Goal: Task Accomplishment & Management: Manage account settings

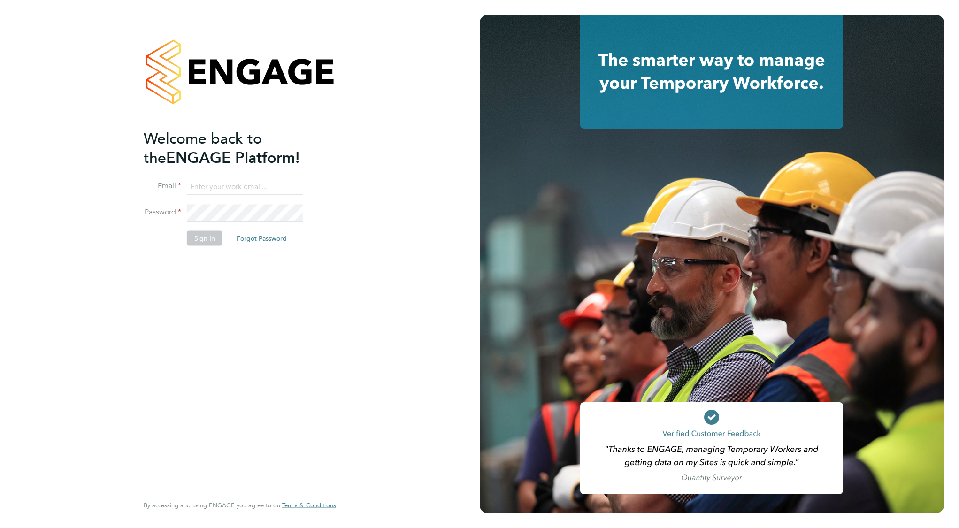
type input "support@engagelabs.io"
click at [210, 236] on button "Sign In" at bounding box center [205, 238] width 36 height 15
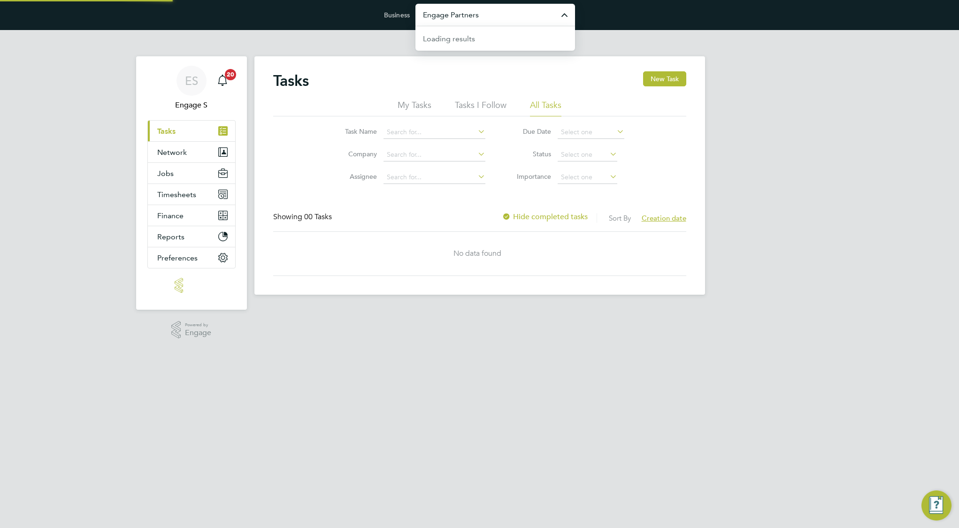
click at [492, 18] on input "Engage Partners" at bounding box center [495, 15] width 160 height 22
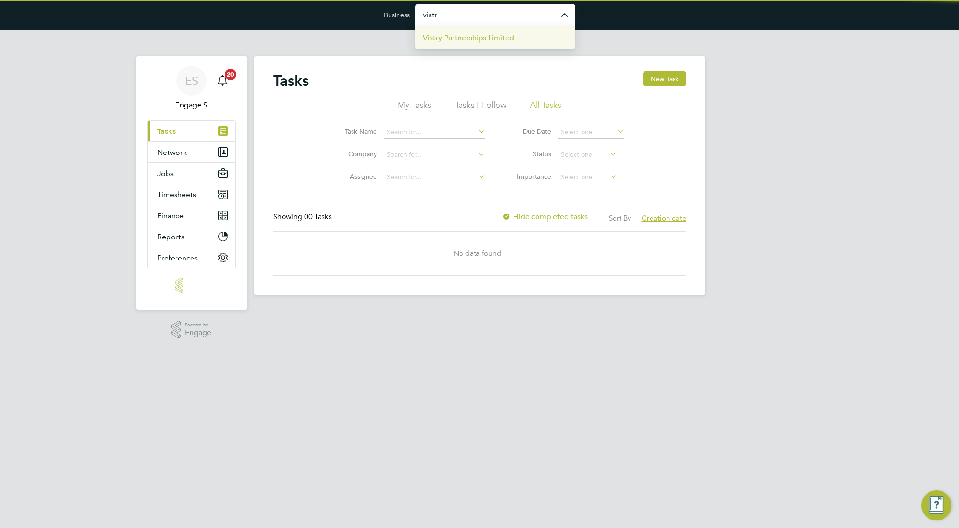
click at [511, 38] on span "Vistry Partnerships Limited" at bounding box center [468, 37] width 91 height 11
type input "Vistry Partnerships Limited"
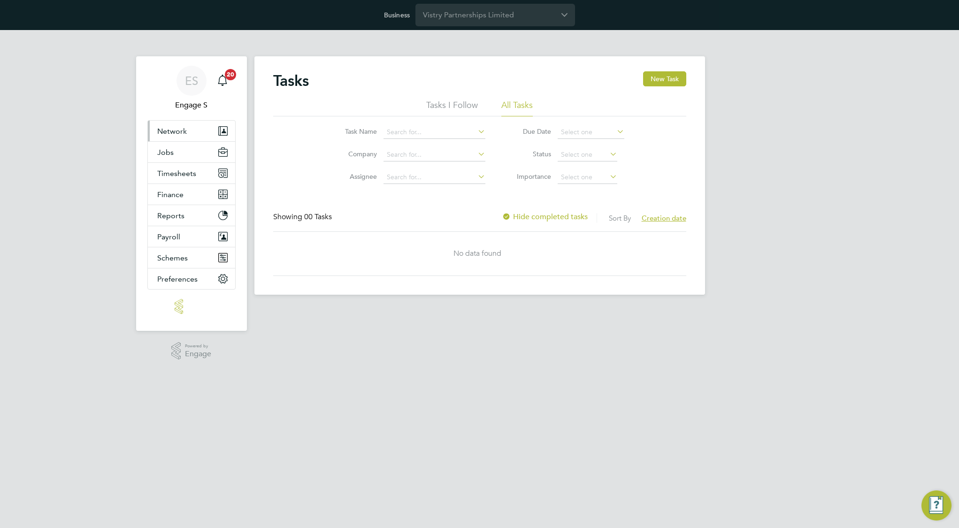
click at [188, 137] on button "Network" at bounding box center [191, 131] width 87 height 21
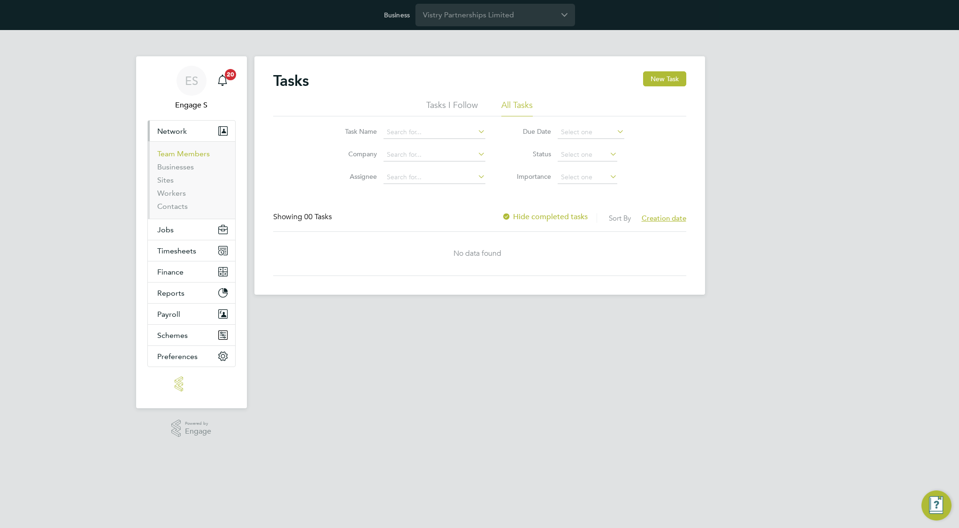
click at [183, 150] on link "Team Members" at bounding box center [183, 153] width 53 height 9
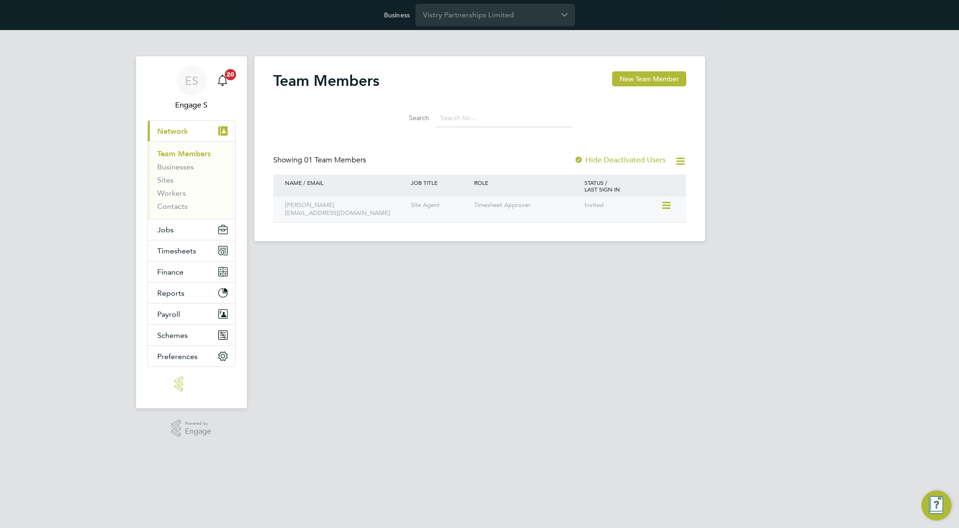
click at [500, 206] on div "Timesheet Approver" at bounding box center [527, 205] width 110 height 17
click at [667, 207] on icon at bounding box center [665, 205] width 9 height 11
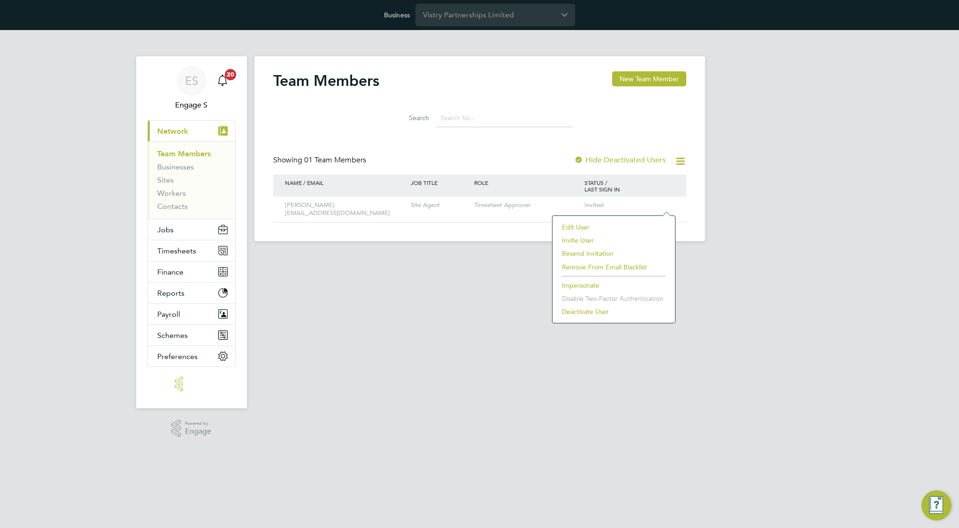
click at [625, 224] on li "Edit User" at bounding box center [613, 227] width 113 height 13
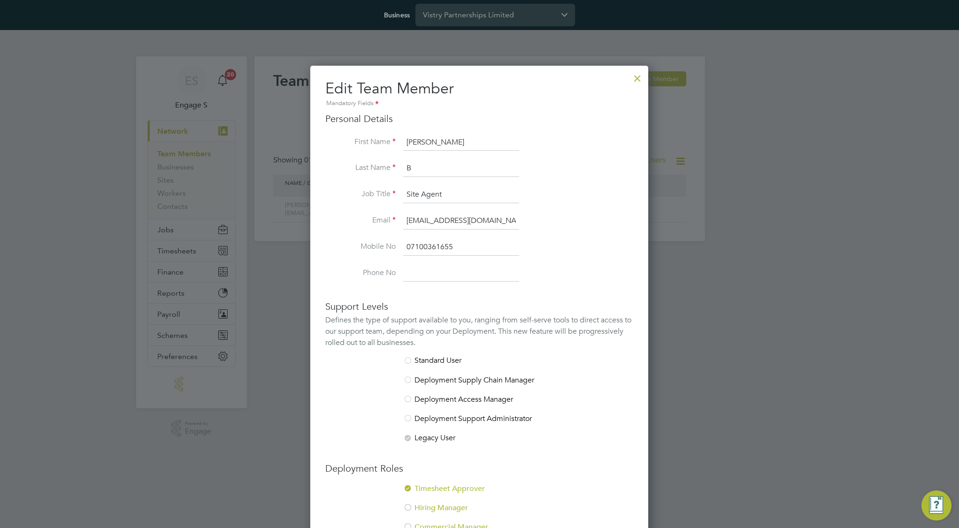
click at [637, 80] on div at bounding box center [637, 76] width 17 height 17
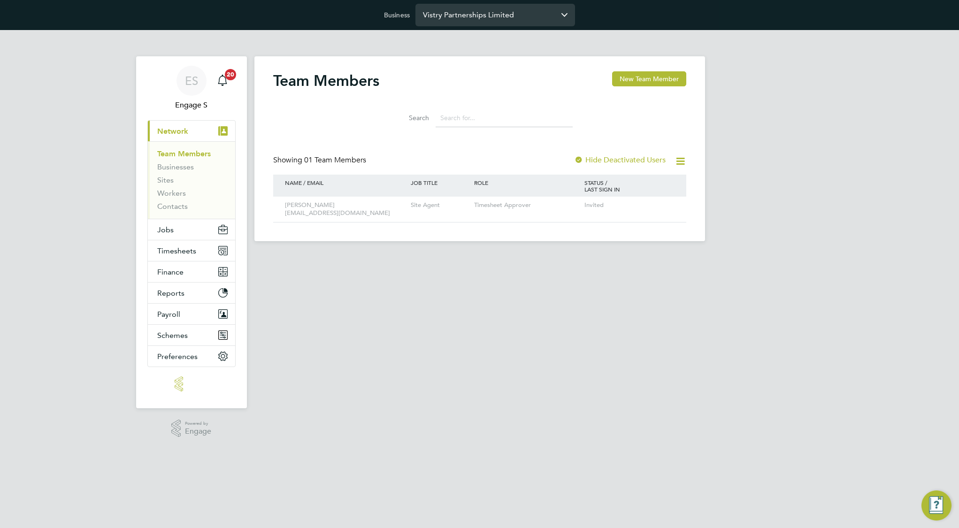
click at [529, 14] on input "Vistry Partnerships Limited" at bounding box center [495, 15] width 160 height 22
type input "Countryside Properties (UK) Limited"
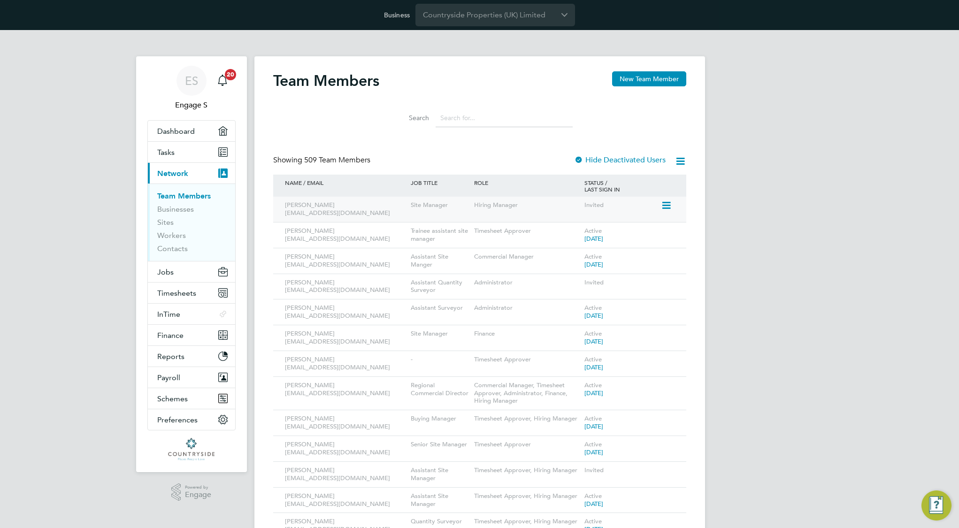
click at [668, 203] on icon at bounding box center [665, 205] width 9 height 11
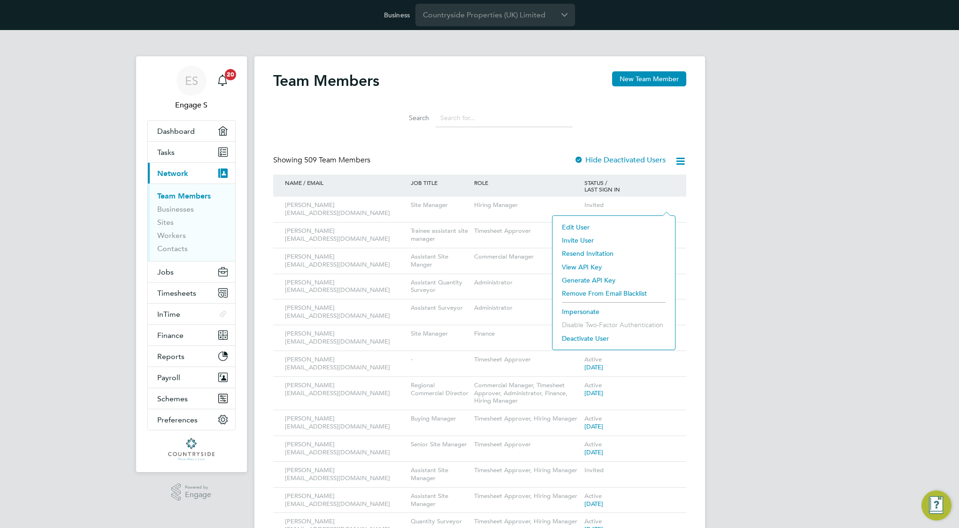
click at [624, 224] on li "Edit User" at bounding box center [613, 227] width 113 height 13
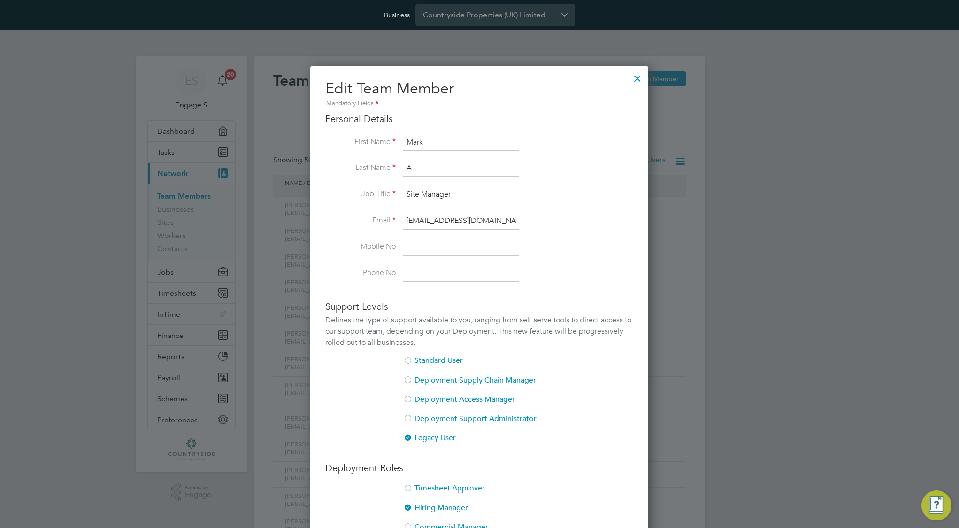
click at [643, 81] on div at bounding box center [637, 76] width 17 height 17
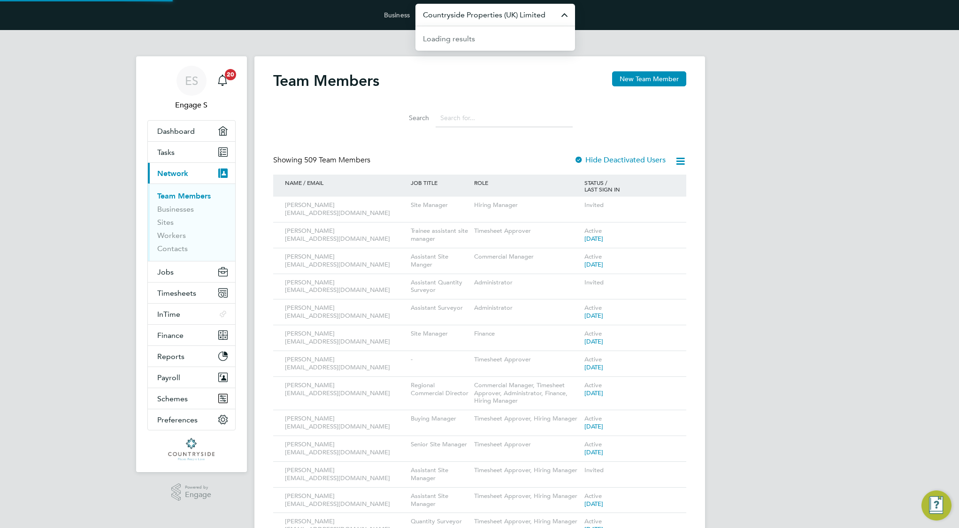
click at [538, 13] on input "Countryside Properties (UK) Limited" at bounding box center [495, 15] width 160 height 22
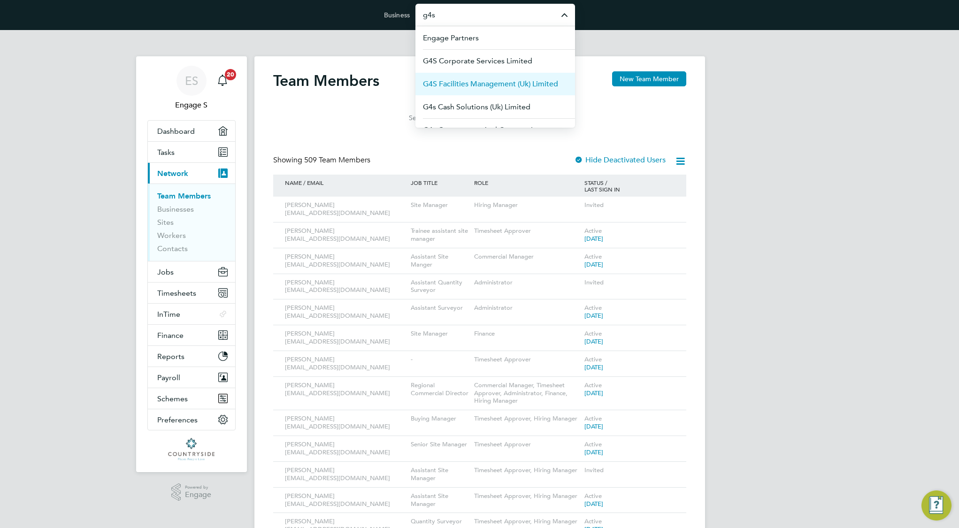
click at [518, 91] on li "G4S Facilities Management (Uk) Limited" at bounding box center [495, 83] width 160 height 23
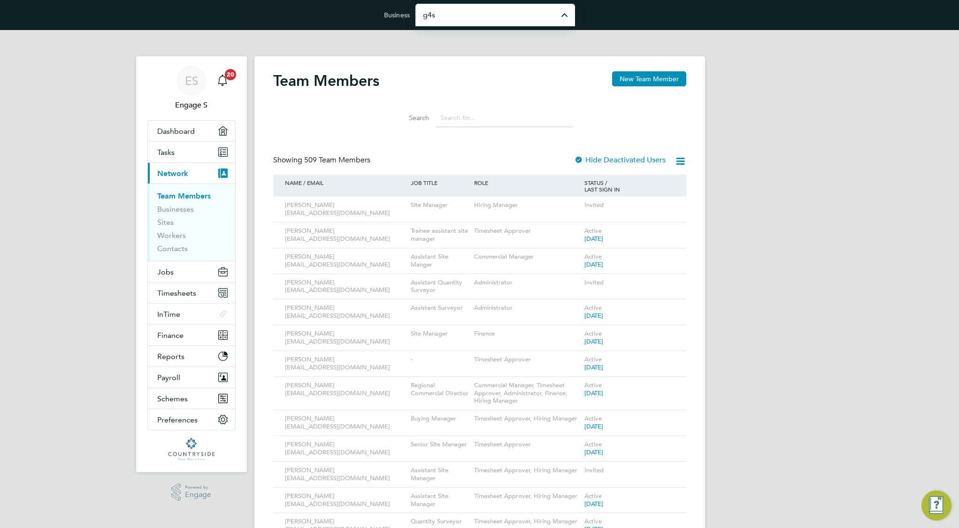
type input "G4S Facilities Management (Uk) Limited"
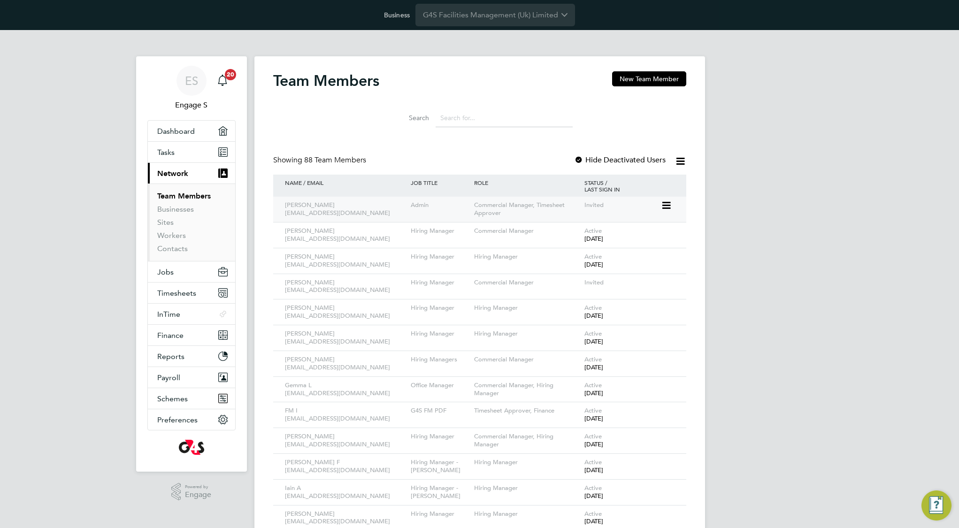
click at [670, 204] on icon at bounding box center [665, 205] width 9 height 11
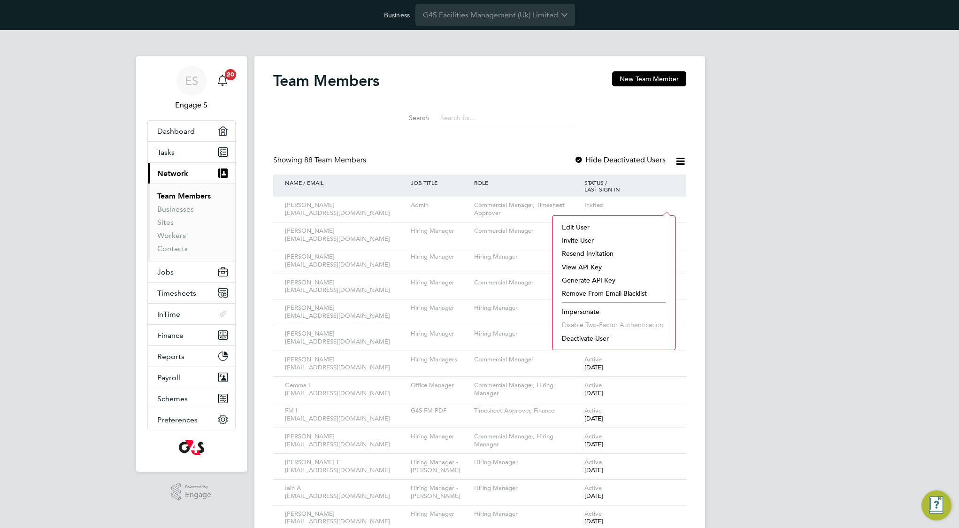
click at [631, 226] on li "Edit User" at bounding box center [613, 227] width 113 height 13
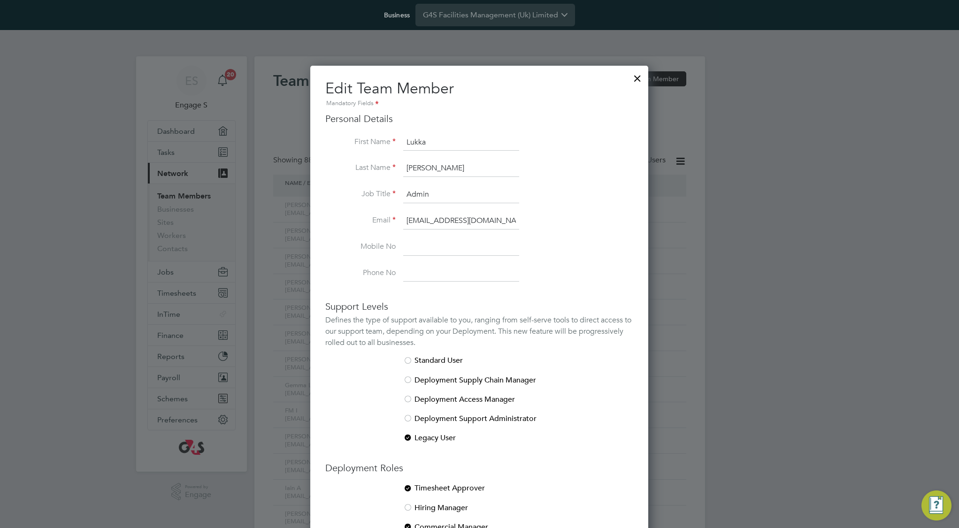
click at [639, 74] on div at bounding box center [637, 76] width 17 height 17
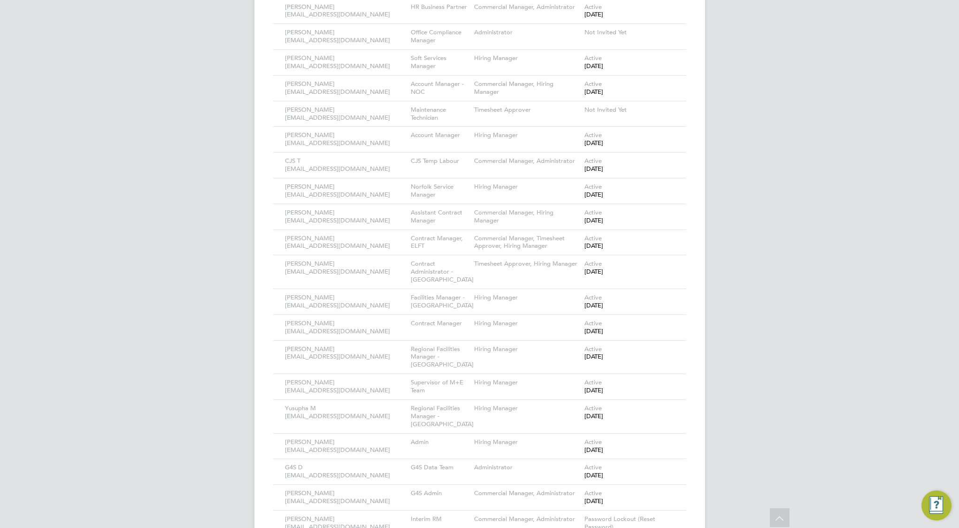
scroll to position [1682, 0]
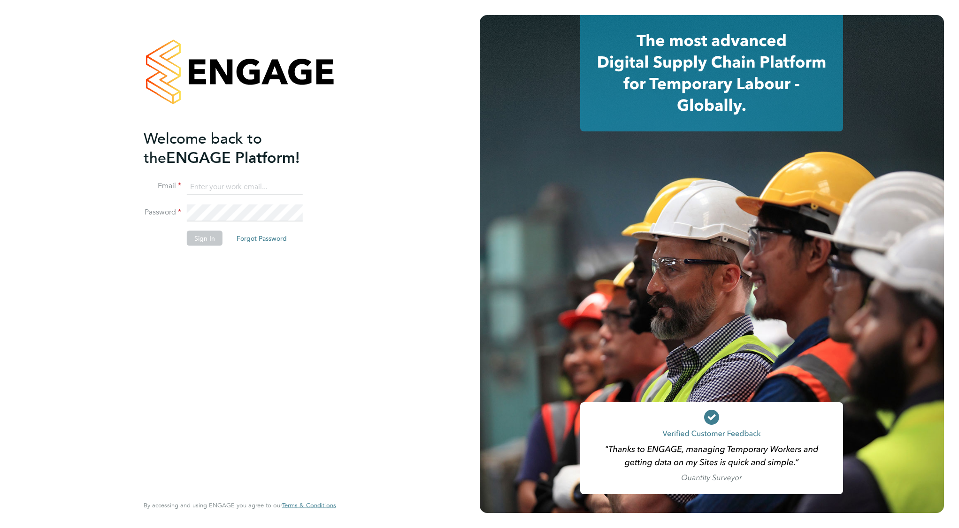
type input "[EMAIL_ADDRESS][DOMAIN_NAME]"
click at [202, 236] on button "Sign In" at bounding box center [205, 238] width 36 height 15
